Goal: Task Accomplishment & Management: Use online tool/utility

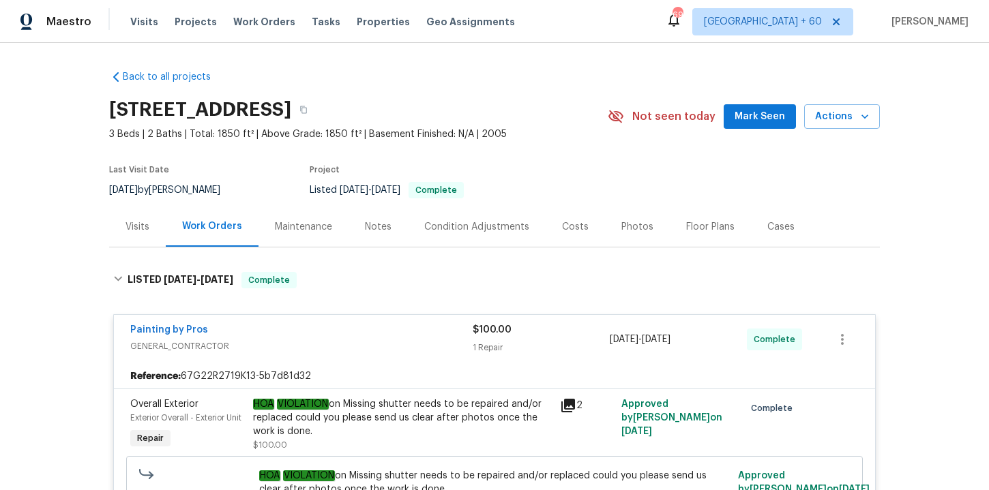
scroll to position [289, 0]
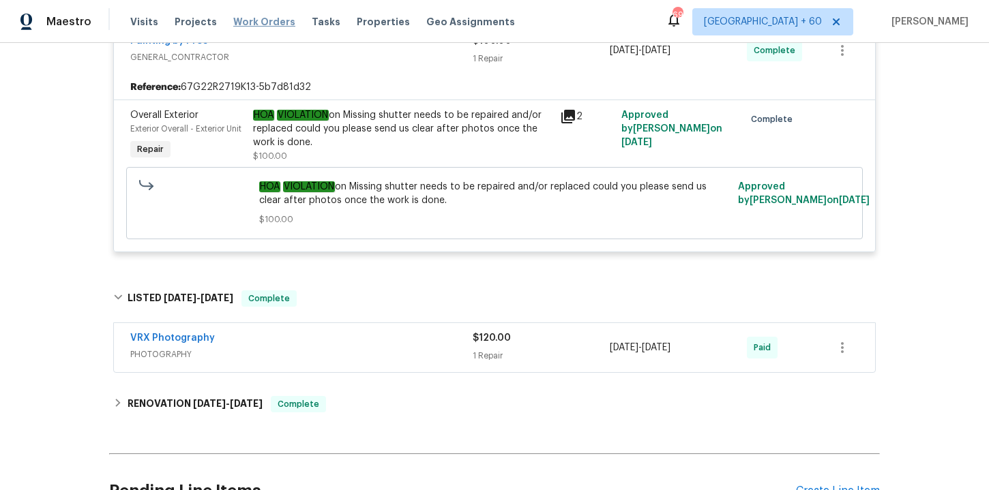
click at [248, 15] on span "Work Orders" at bounding box center [264, 22] width 62 height 14
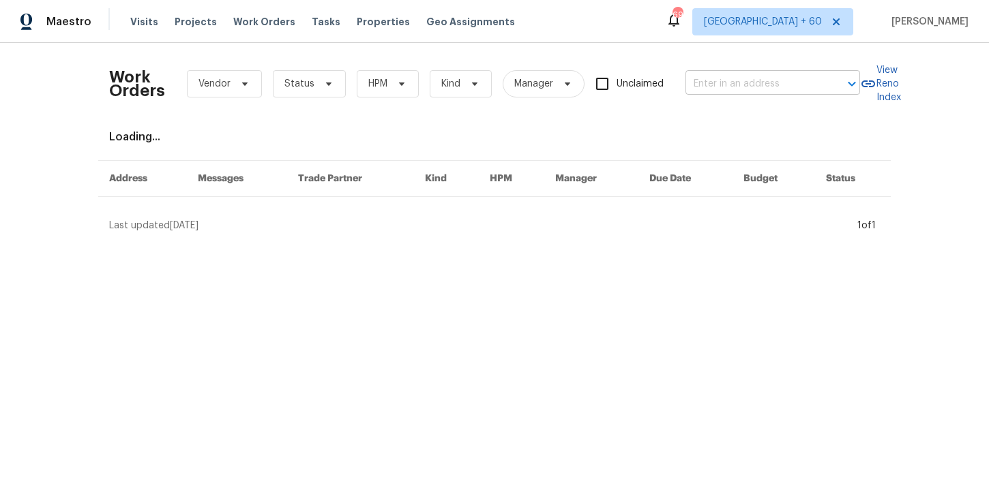
click at [732, 80] on input "text" at bounding box center [753, 84] width 136 height 21
paste input "[STREET_ADDRESS][PERSON_NAME]"
type input "[STREET_ADDRESS][PERSON_NAME]"
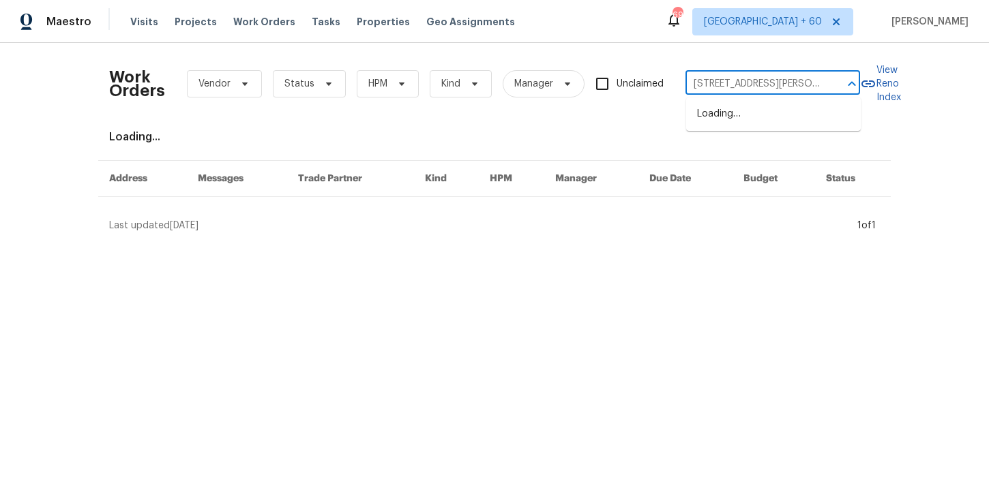
scroll to position [0, 49]
click at [740, 112] on li "[STREET_ADDRESS][PERSON_NAME]" at bounding box center [773, 121] width 175 height 37
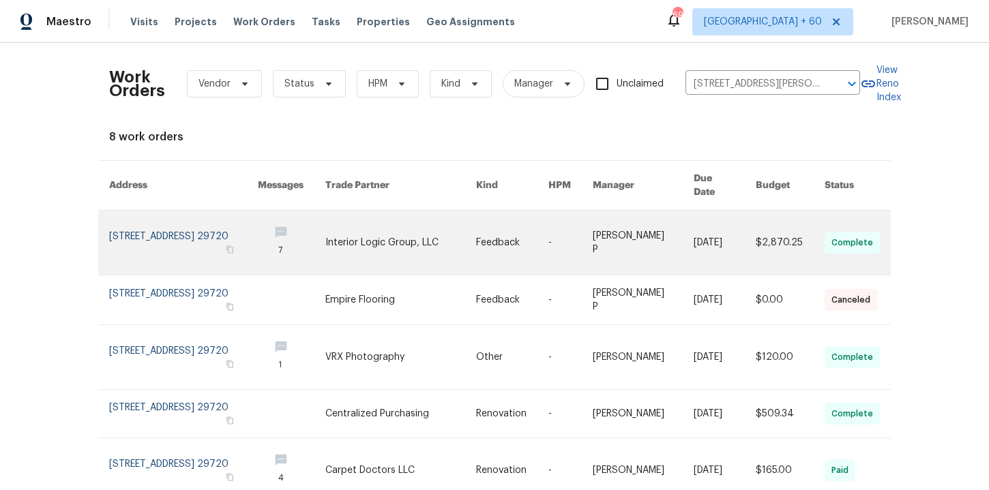
click at [176, 232] on link at bounding box center [183, 243] width 149 height 64
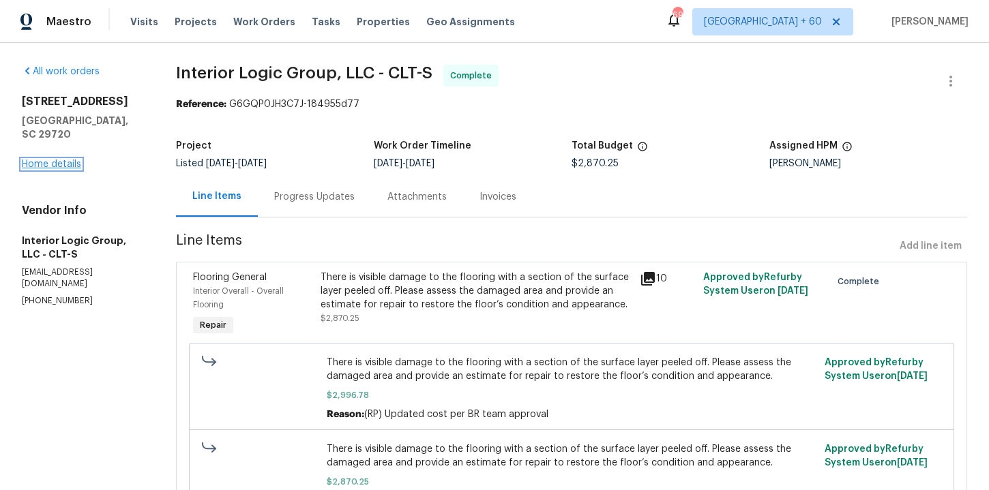
click at [65, 160] on link "Home details" at bounding box center [51, 165] width 59 height 10
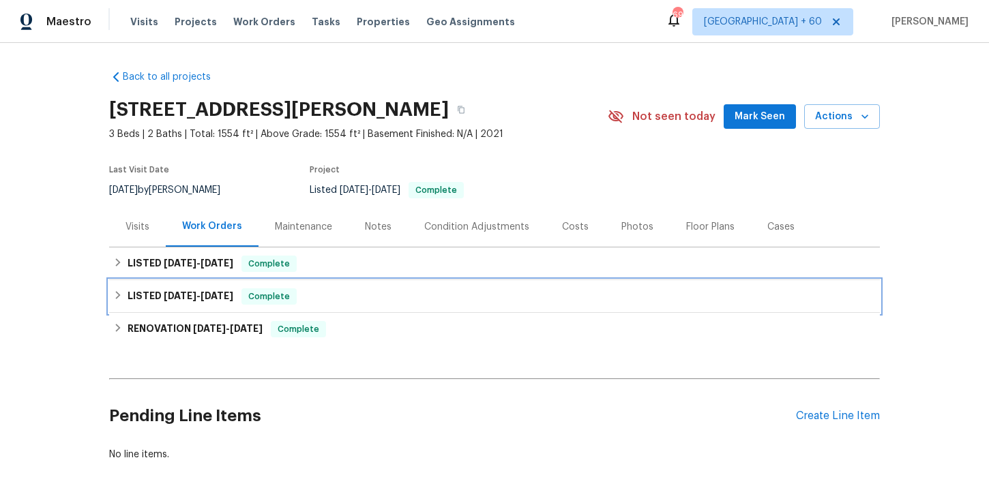
click at [366, 299] on div "LISTED [DATE] - [DATE] Complete" at bounding box center [494, 296] width 762 height 16
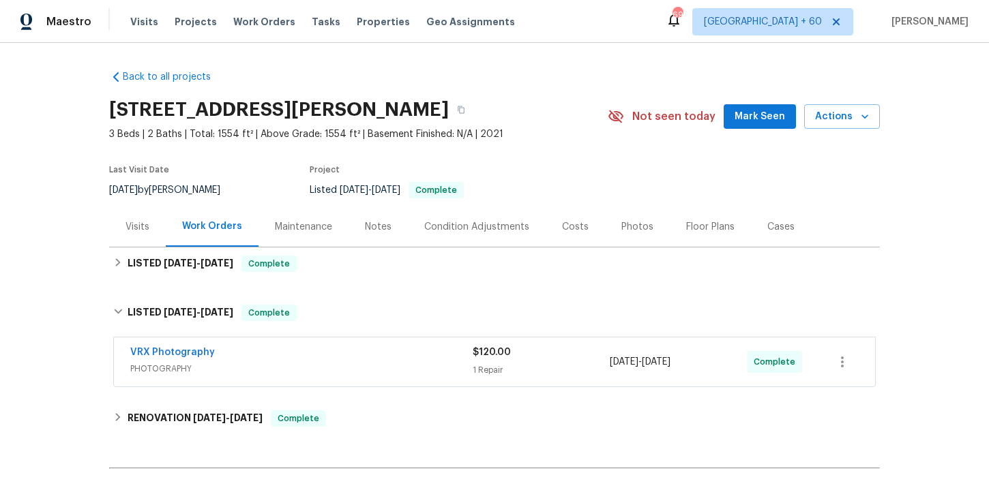
click at [391, 359] on div "VRX Photography" at bounding box center [301, 354] width 342 height 16
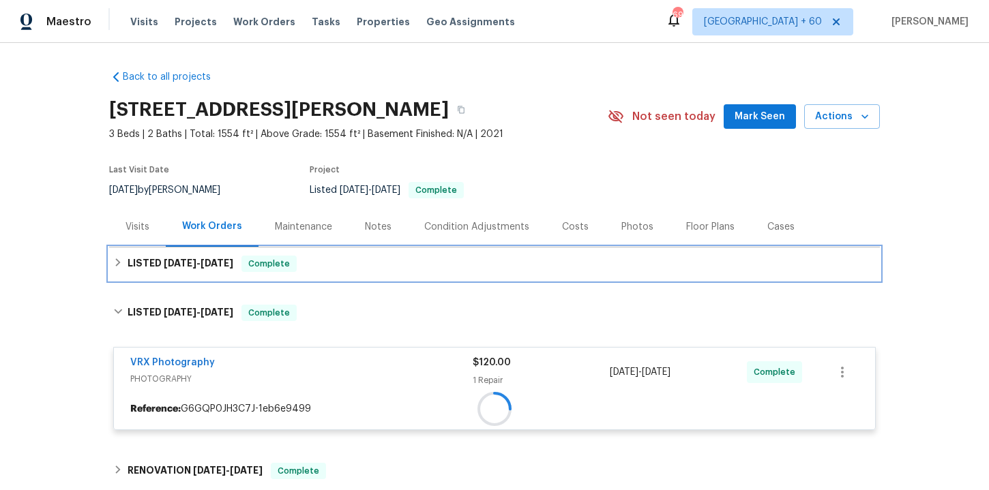
click at [369, 265] on div "LISTED [DATE] - [DATE] Complete" at bounding box center [494, 264] width 762 height 16
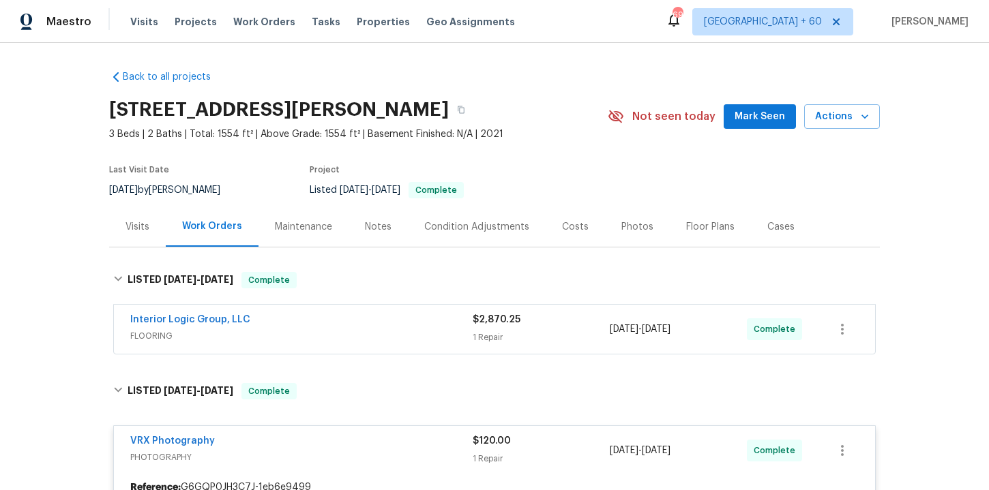
click at [396, 329] on span "FLOORING" at bounding box center [301, 336] width 342 height 14
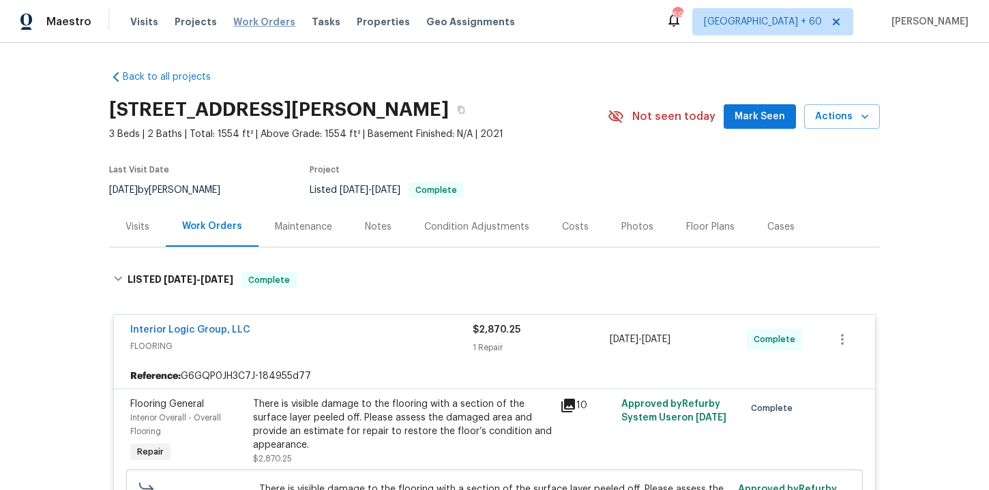
click at [257, 24] on span "Work Orders" at bounding box center [264, 22] width 62 height 14
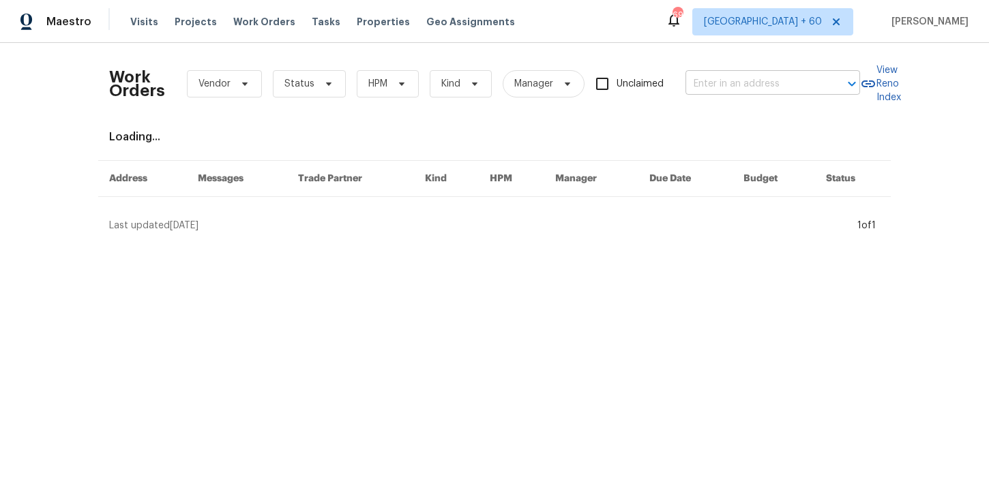
click at [735, 86] on input "text" at bounding box center [753, 84] width 136 height 21
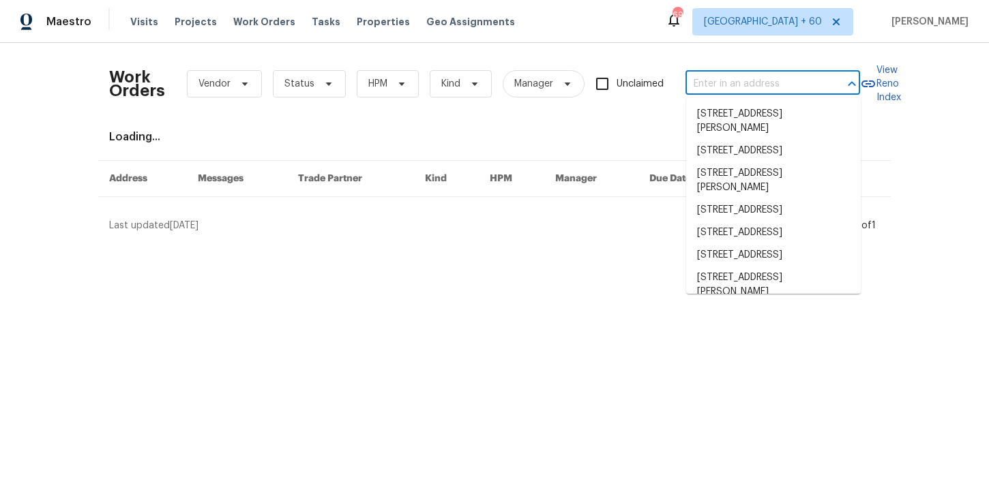
paste input "[STREET_ADDRESS][PERSON_NAME]"
type input "[STREET_ADDRESS][PERSON_NAME]"
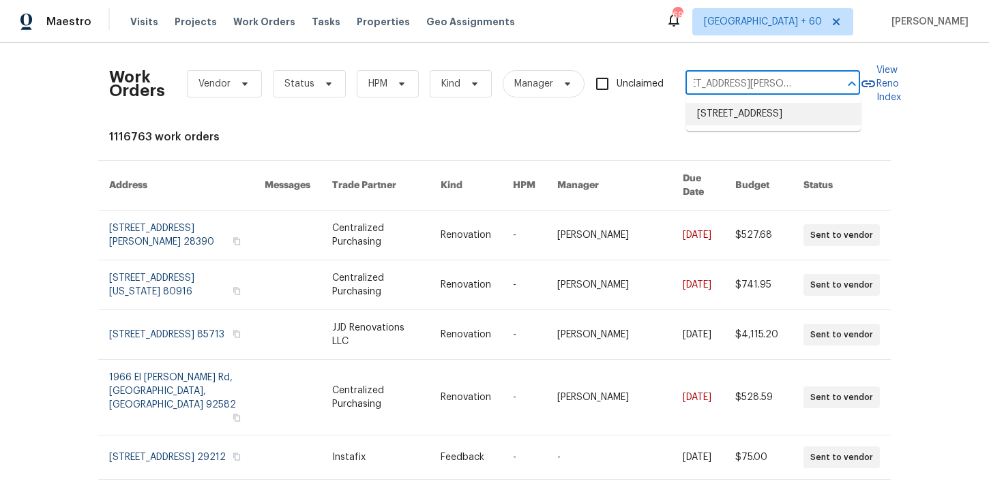
click at [738, 113] on li "[STREET_ADDRESS]" at bounding box center [773, 114] width 175 height 23
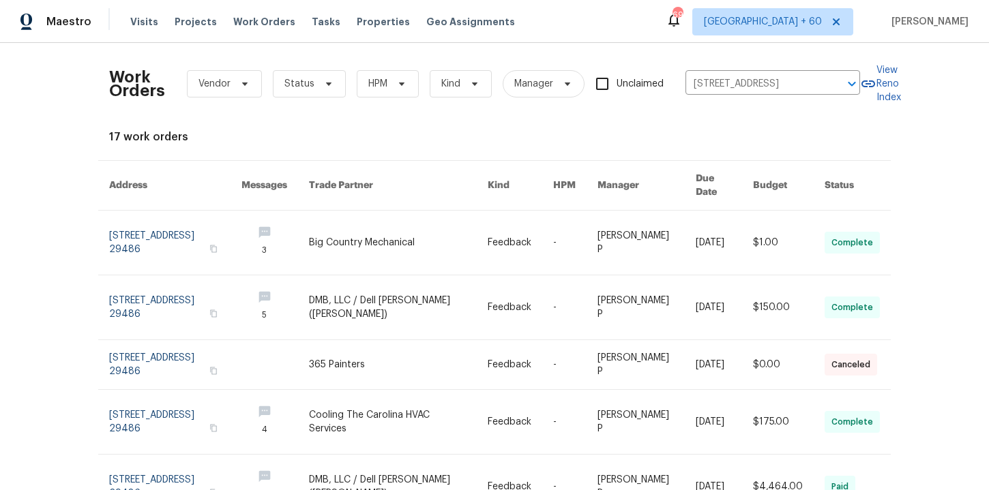
click at [167, 228] on link at bounding box center [175, 243] width 132 height 64
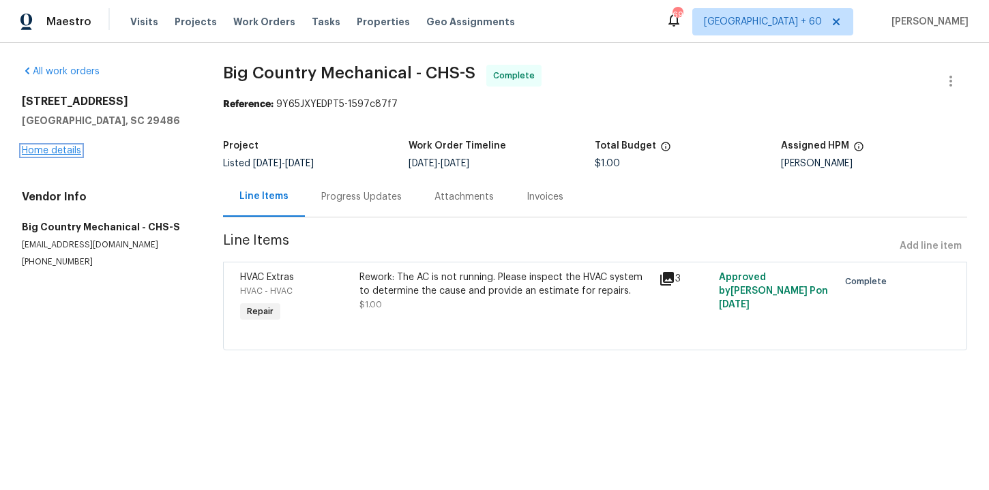
click at [73, 153] on link "Home details" at bounding box center [51, 151] width 59 height 10
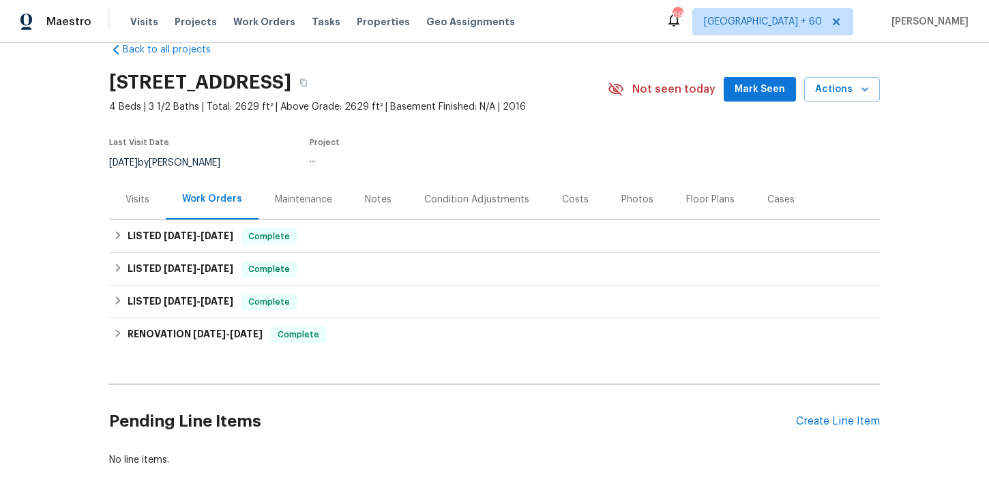
scroll to position [32, 0]
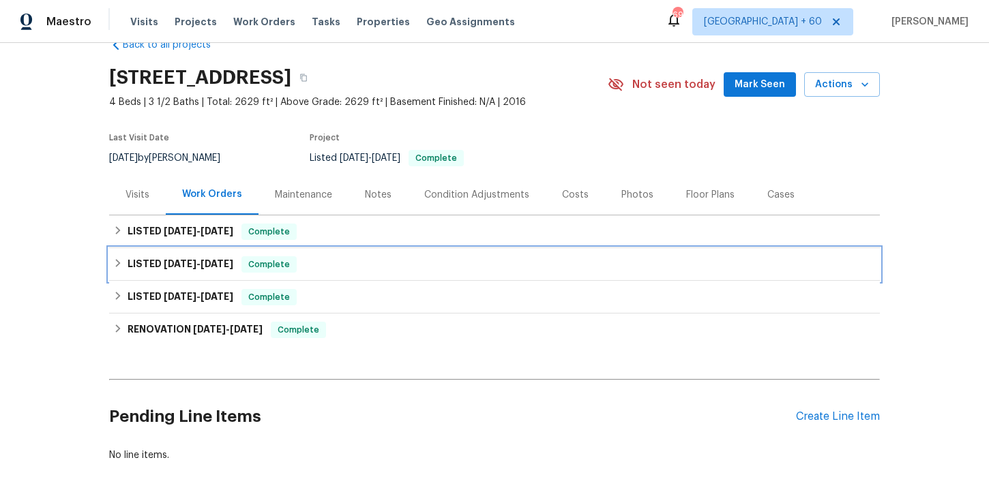
click at [414, 272] on div "LISTED [DATE] - [DATE] Complete" at bounding box center [494, 264] width 762 height 16
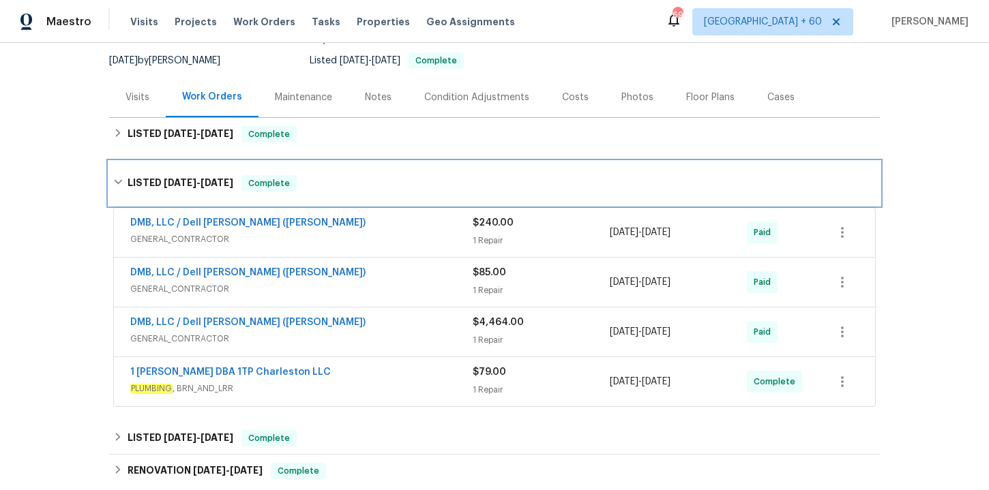
scroll to position [142, 0]
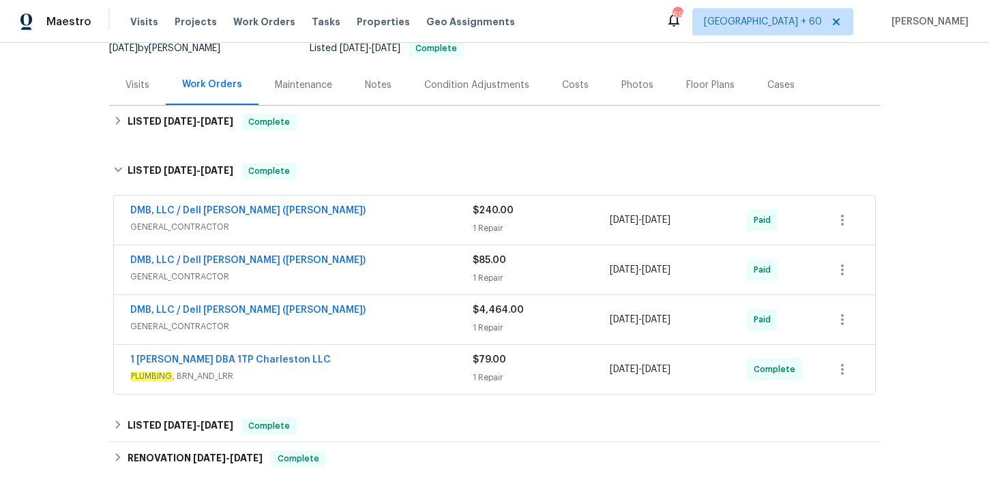
click at [416, 370] on span "PLUMBING , BRN_AND_LRR" at bounding box center [301, 377] width 342 height 14
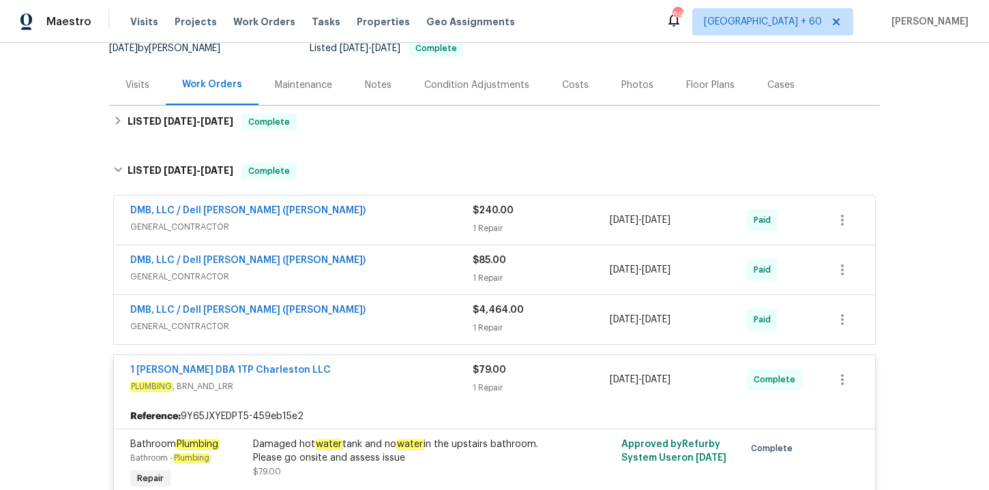
click at [391, 323] on span "GENERAL_CONTRACTOR" at bounding box center [301, 327] width 342 height 14
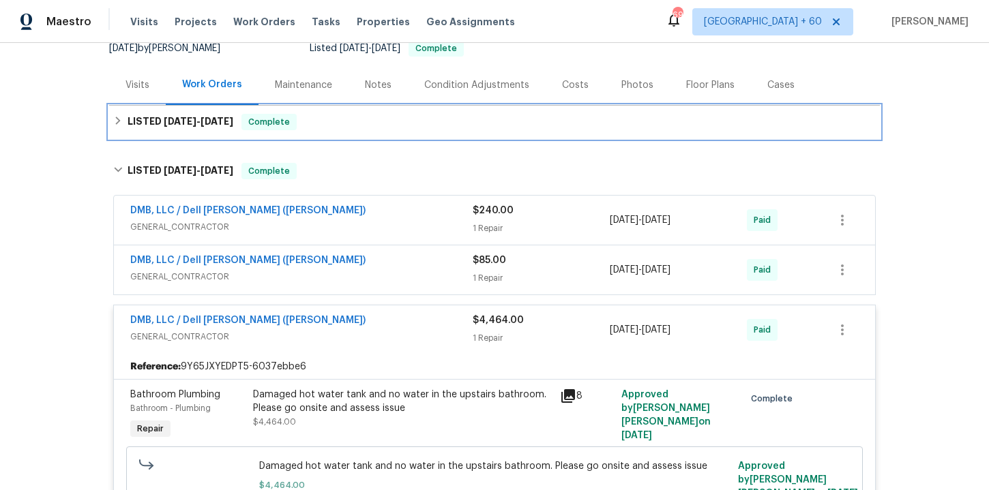
click at [333, 119] on div "LISTED [DATE] - [DATE] Complete" at bounding box center [494, 122] width 762 height 16
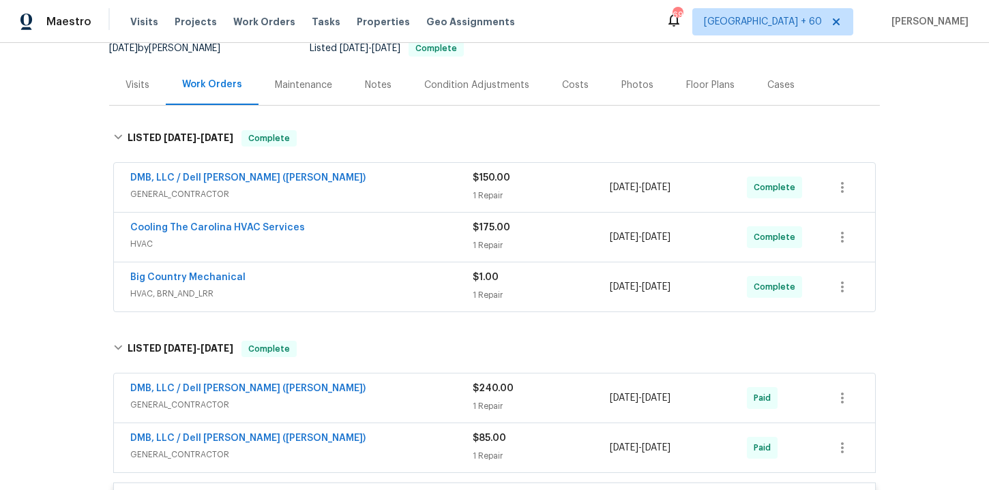
click at [364, 284] on div "Big Country Mechanical" at bounding box center [301, 279] width 342 height 16
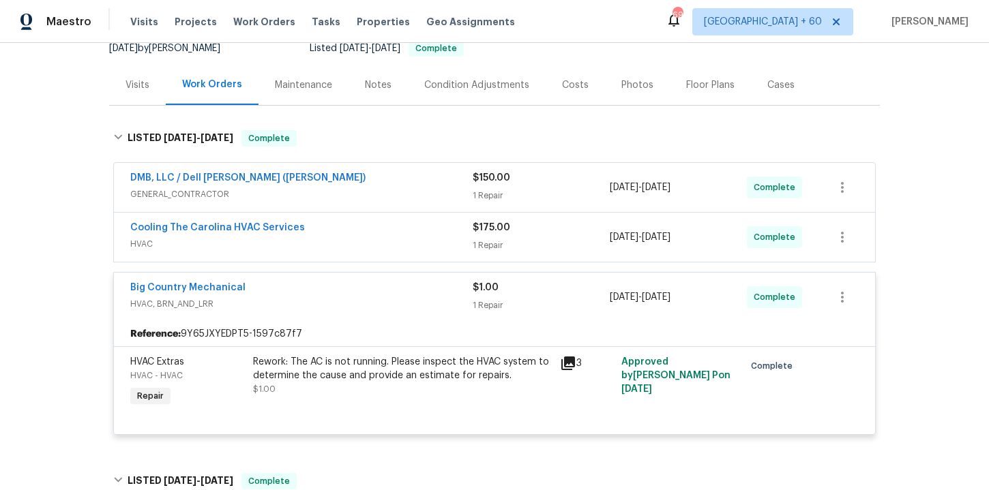
click at [356, 242] on span "HVAC" at bounding box center [301, 244] width 342 height 14
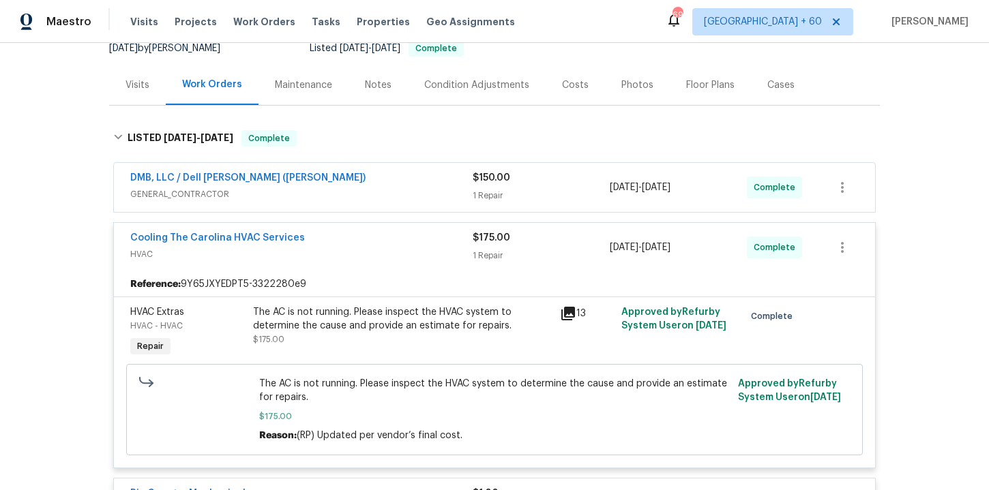
click at [346, 186] on div "DMB, LLC / Dell [PERSON_NAME] ([PERSON_NAME])" at bounding box center [301, 179] width 342 height 16
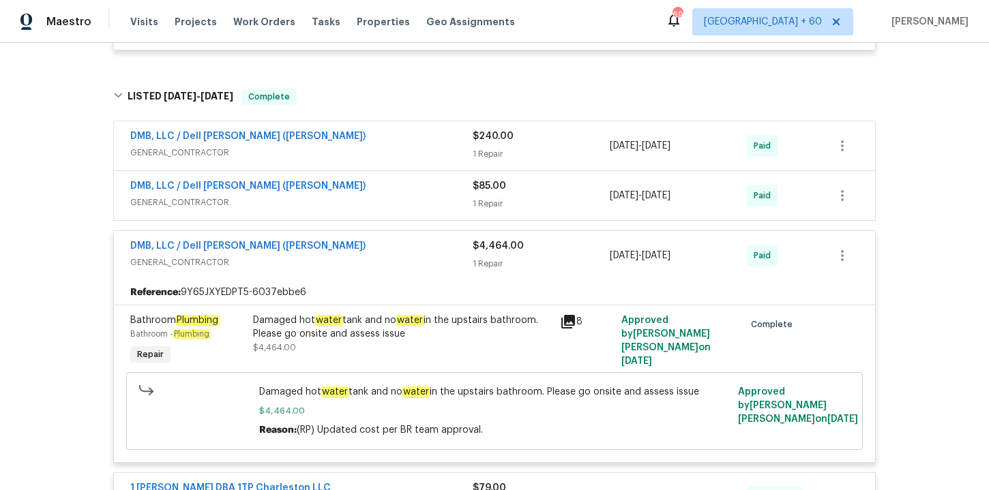
scroll to position [965, 0]
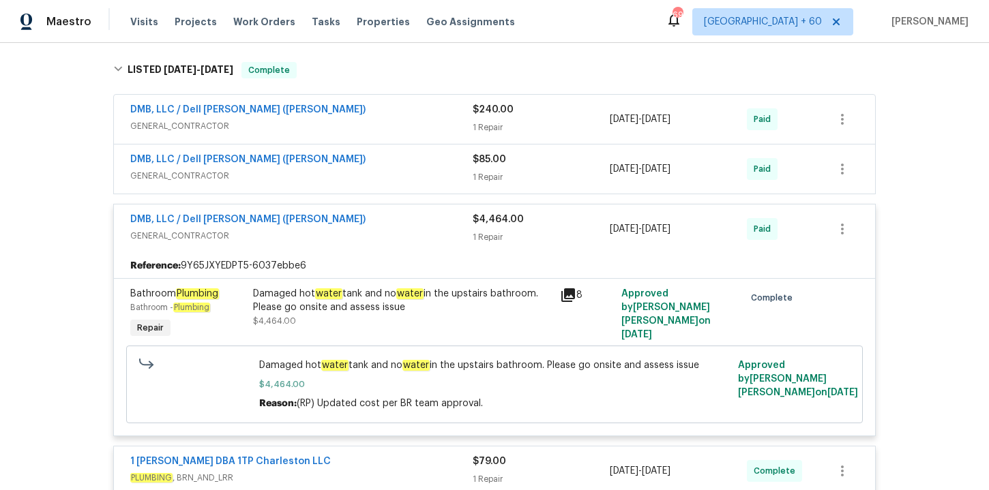
click at [363, 181] on span "GENERAL_CONTRACTOR" at bounding box center [301, 176] width 342 height 14
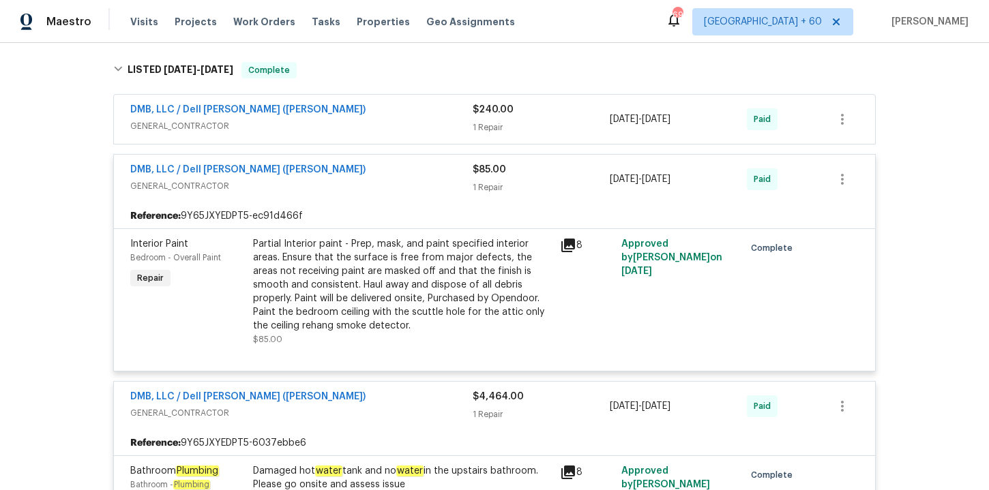
click at [388, 121] on span "GENERAL_CONTRACTOR" at bounding box center [301, 126] width 342 height 14
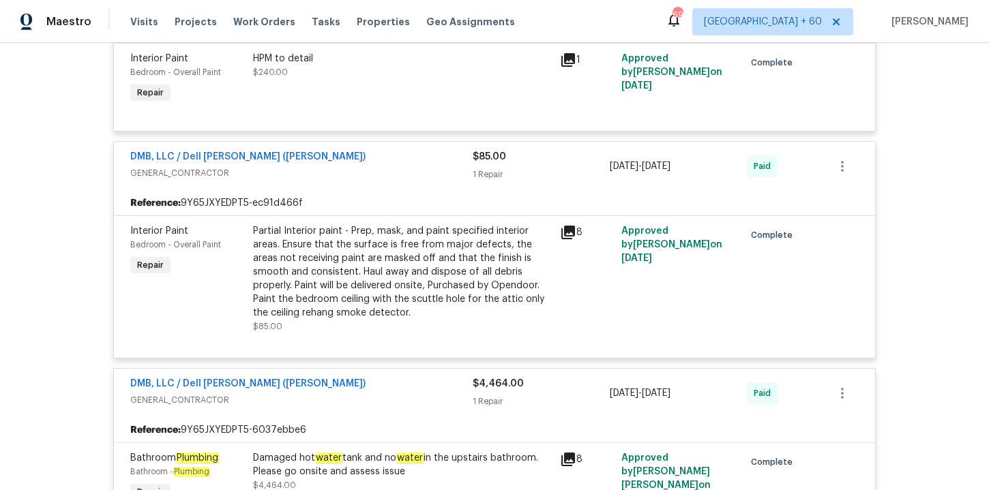
scroll to position [1100, 0]
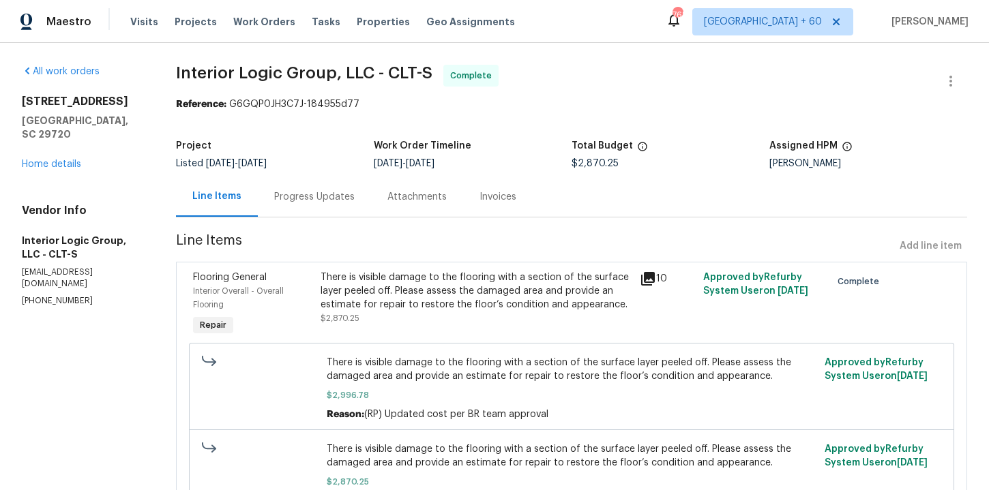
click at [339, 192] on div "Progress Updates" at bounding box center [314, 197] width 80 height 14
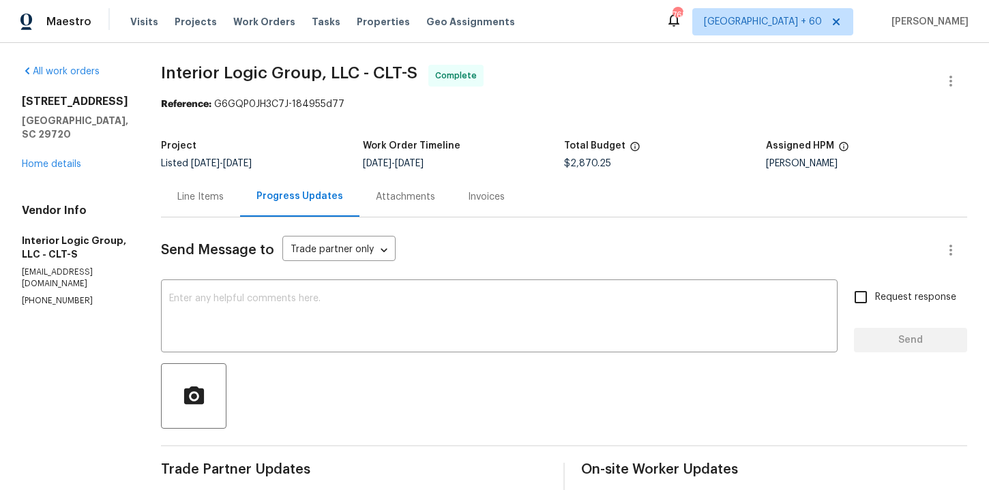
click at [496, 199] on div "Invoices" at bounding box center [486, 197] width 37 height 14
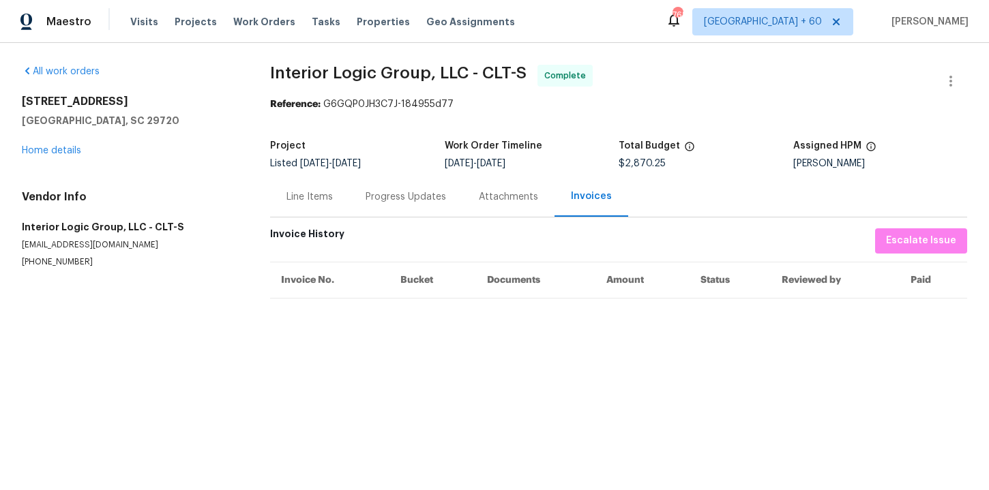
click at [434, 194] on div "Progress Updates" at bounding box center [406, 197] width 80 height 14
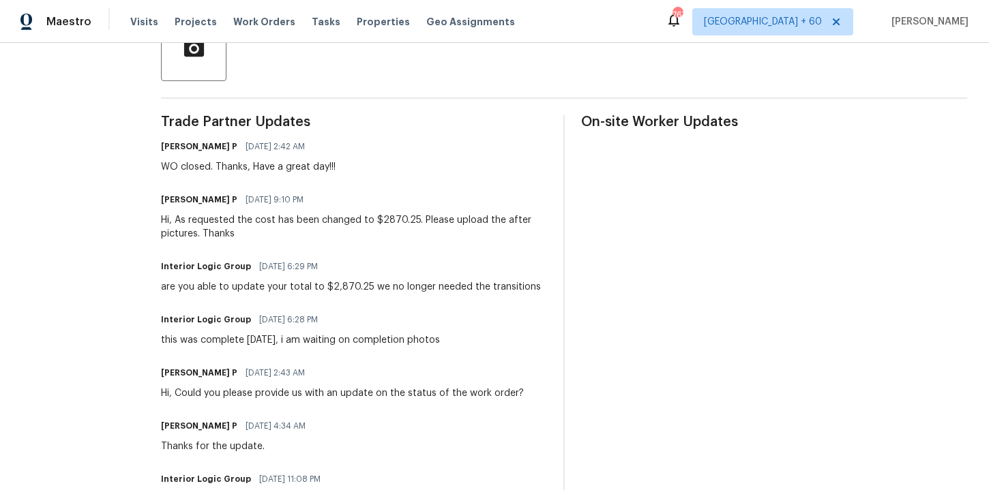
scroll to position [337, 0]
